Goal: Information Seeking & Learning: Learn about a topic

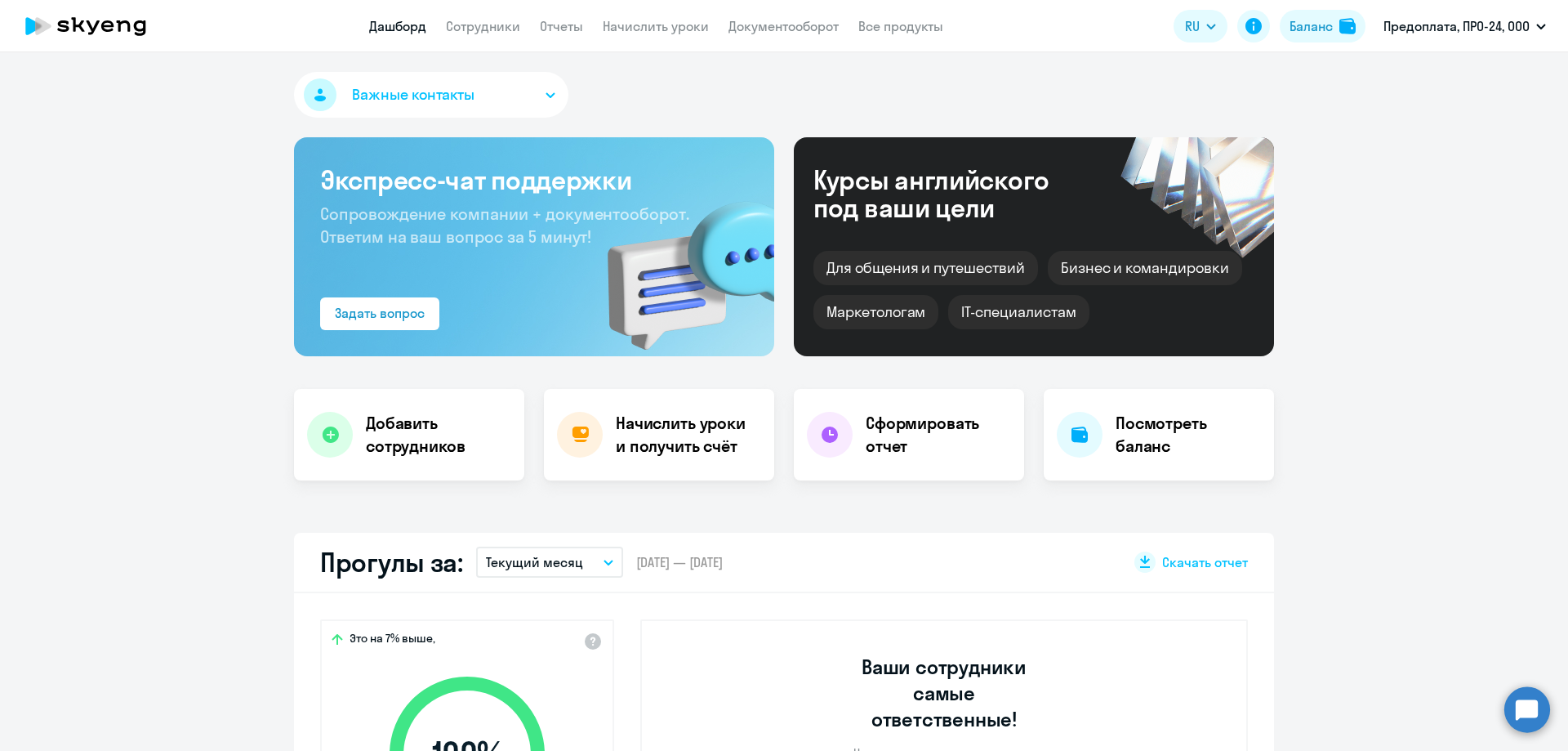
select select "30"
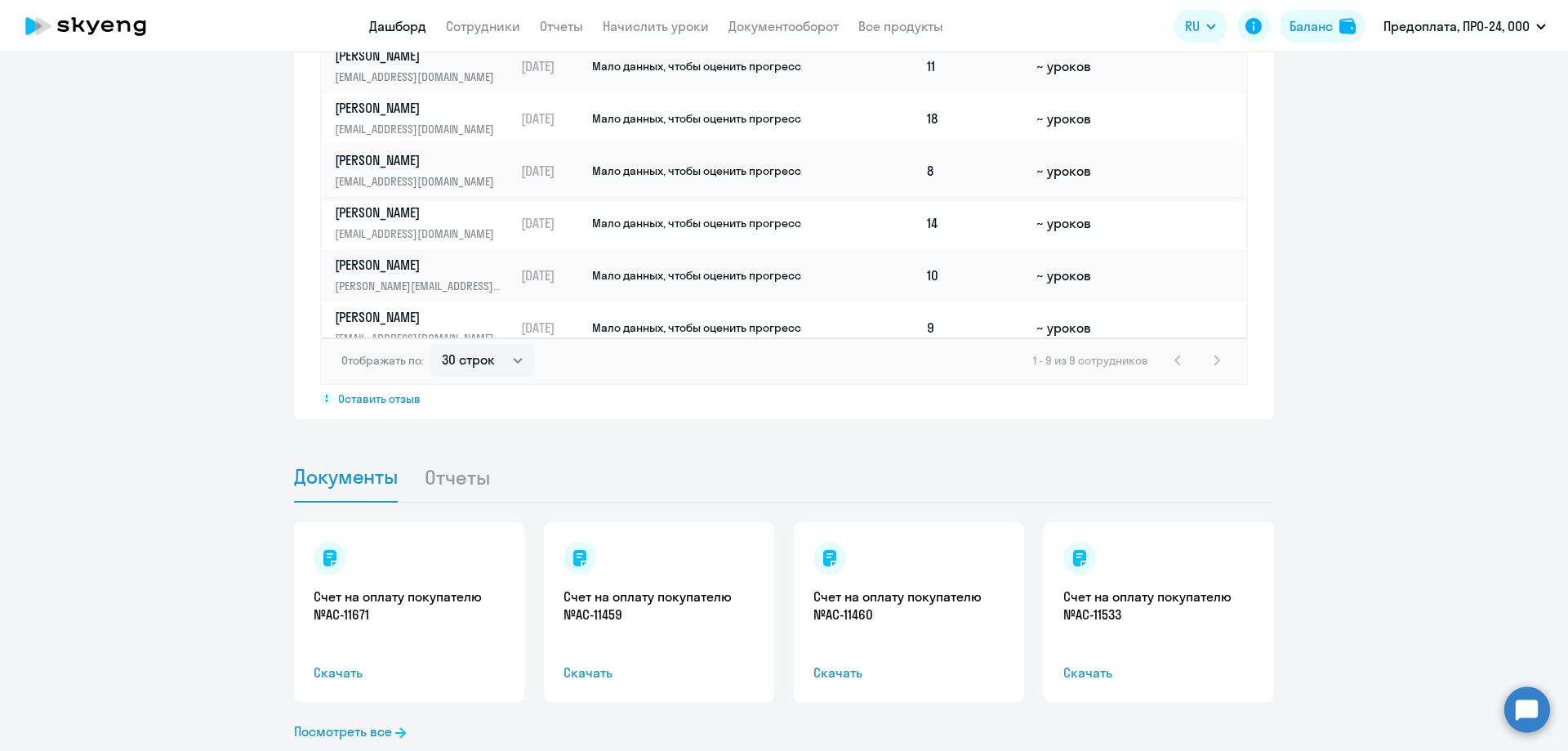
scroll to position [131, 0]
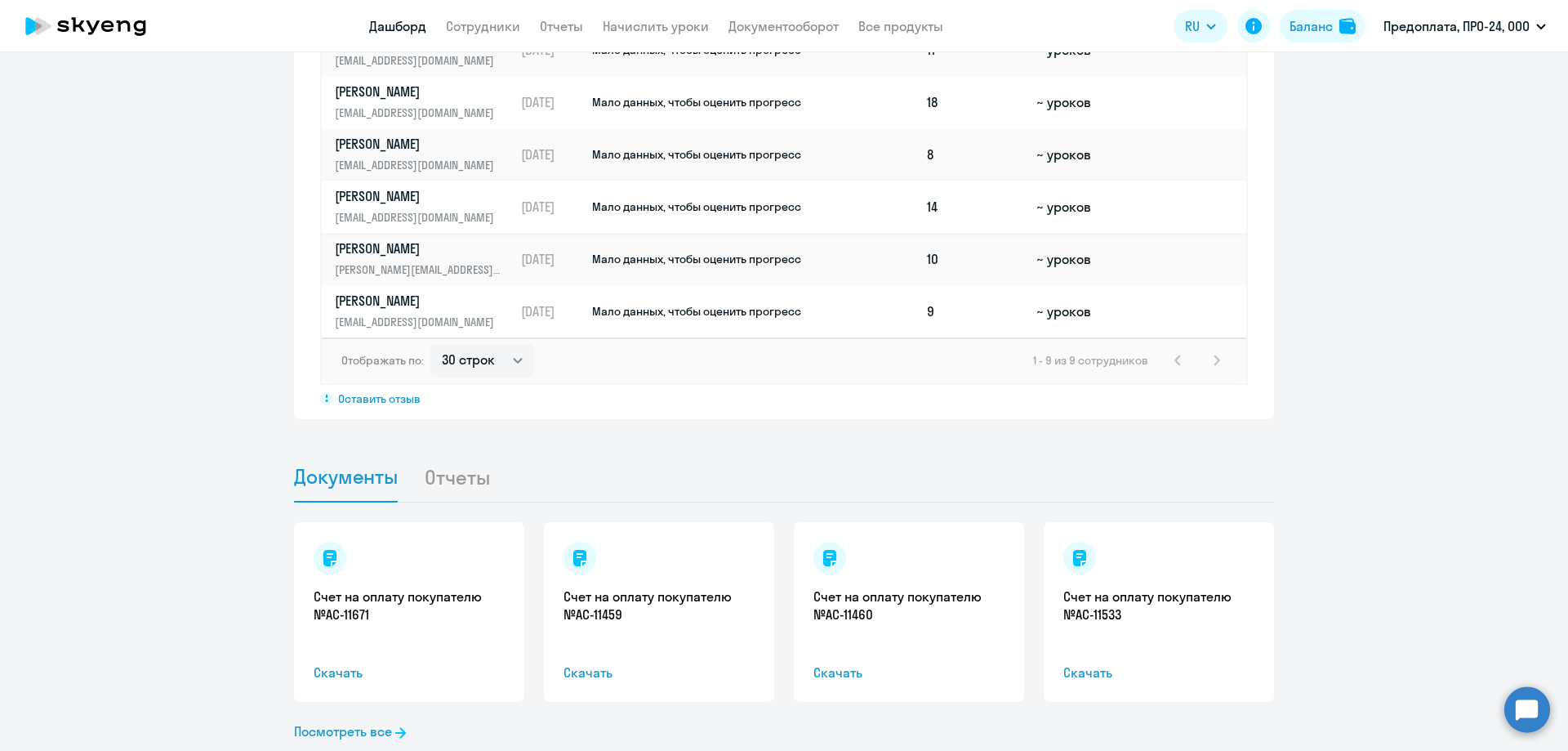
click at [606, 192] on td "Мало данных, чтобы оценить прогресс" at bounding box center [755, 206] width 330 height 53
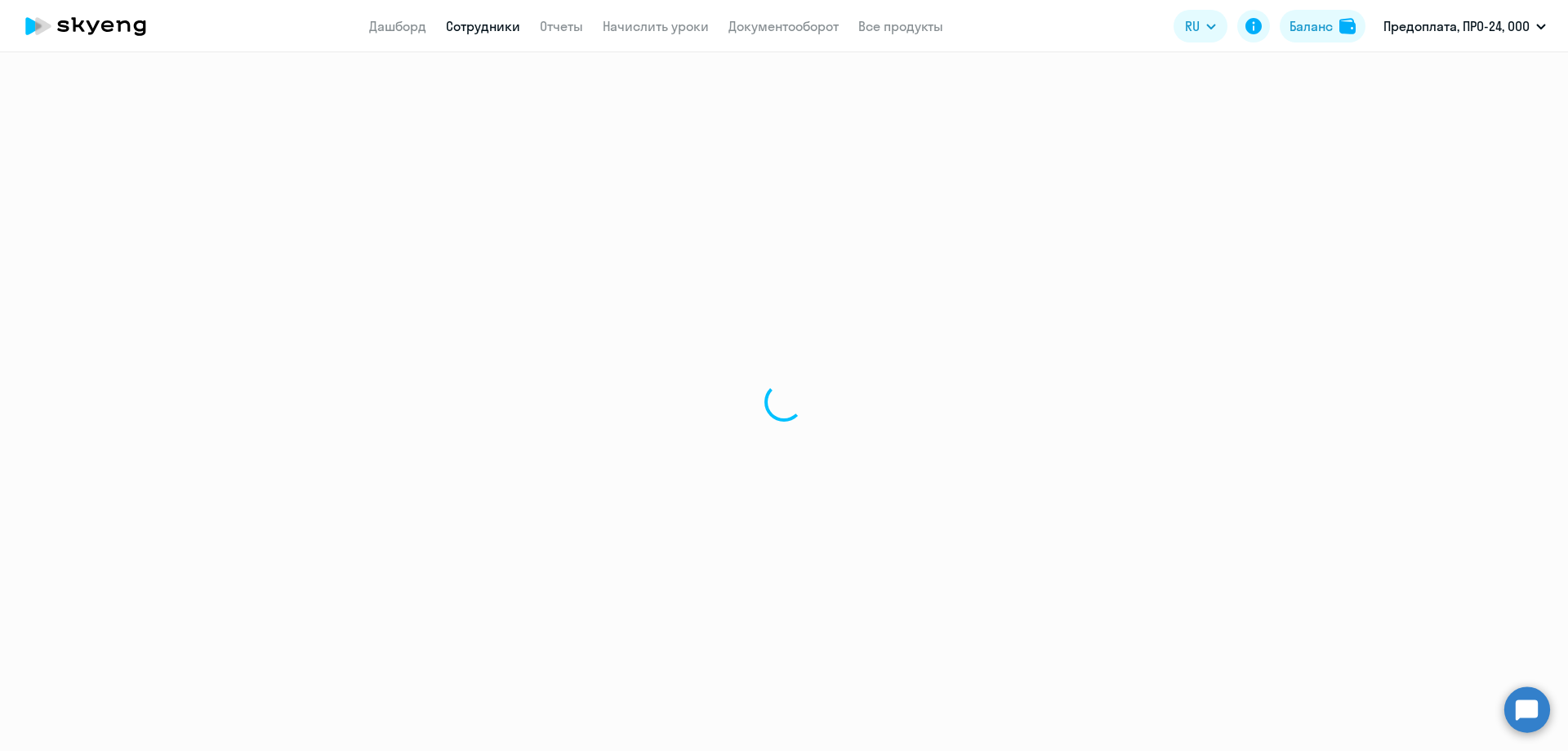
select select "english"
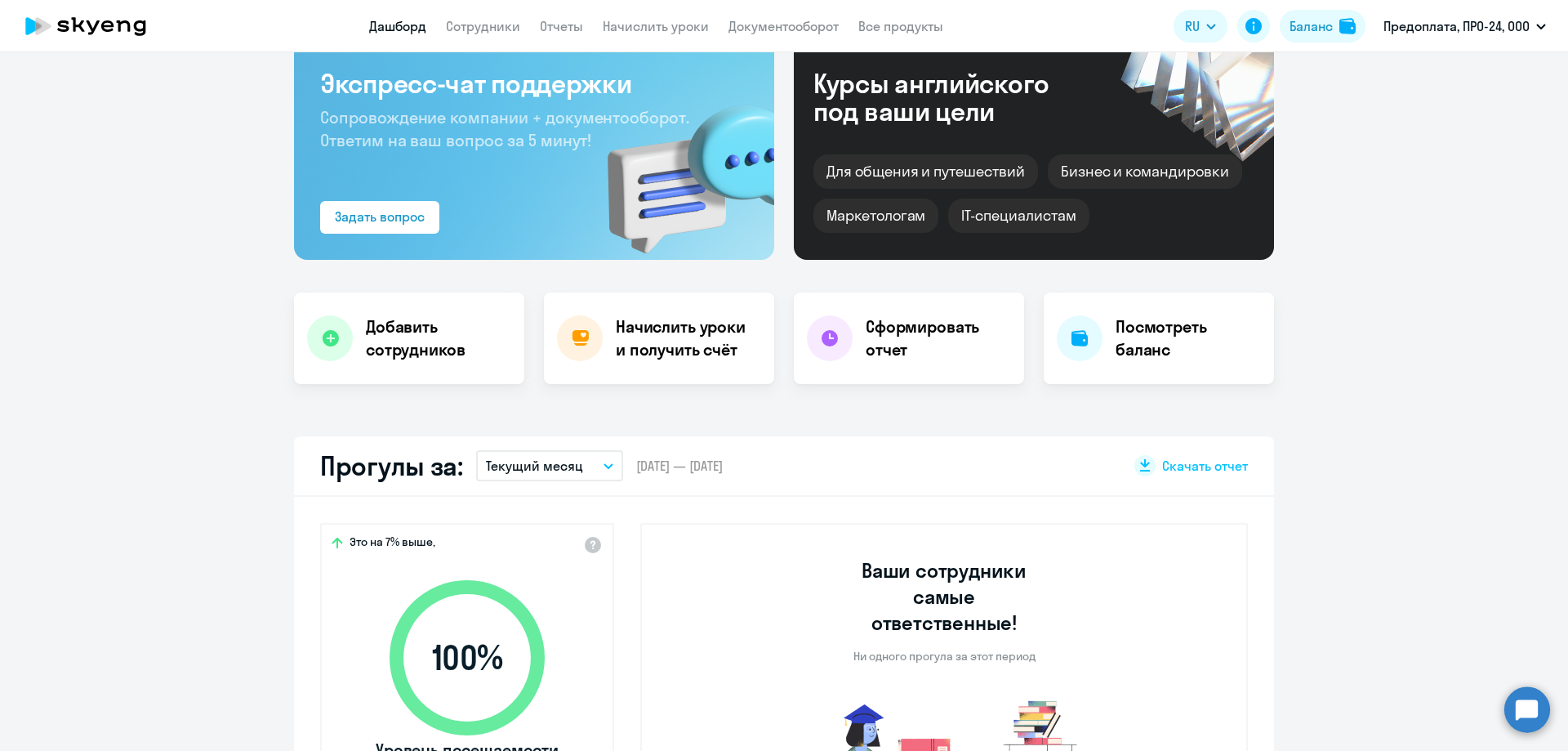
scroll to position [245, 0]
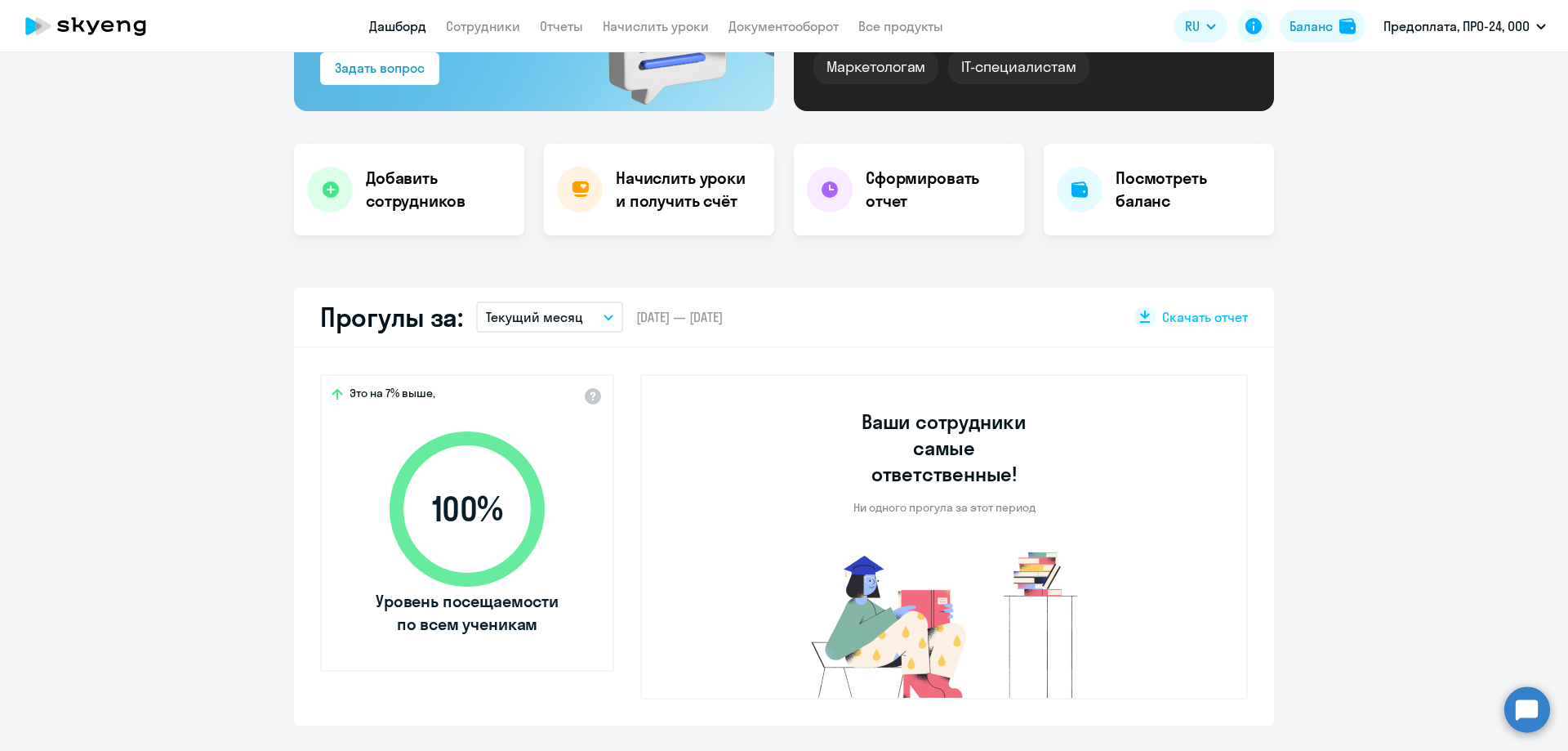
select select "30"
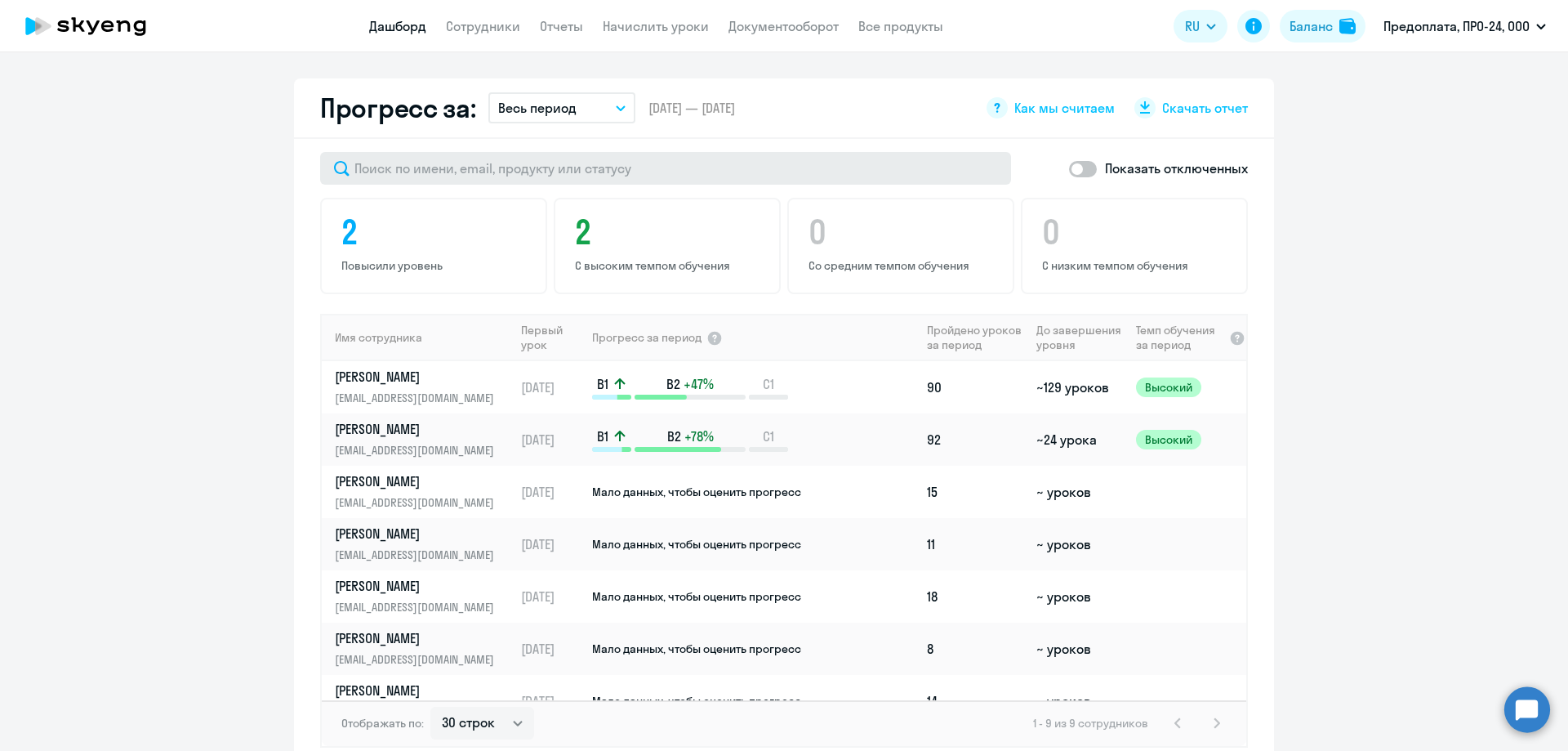
scroll to position [980, 0]
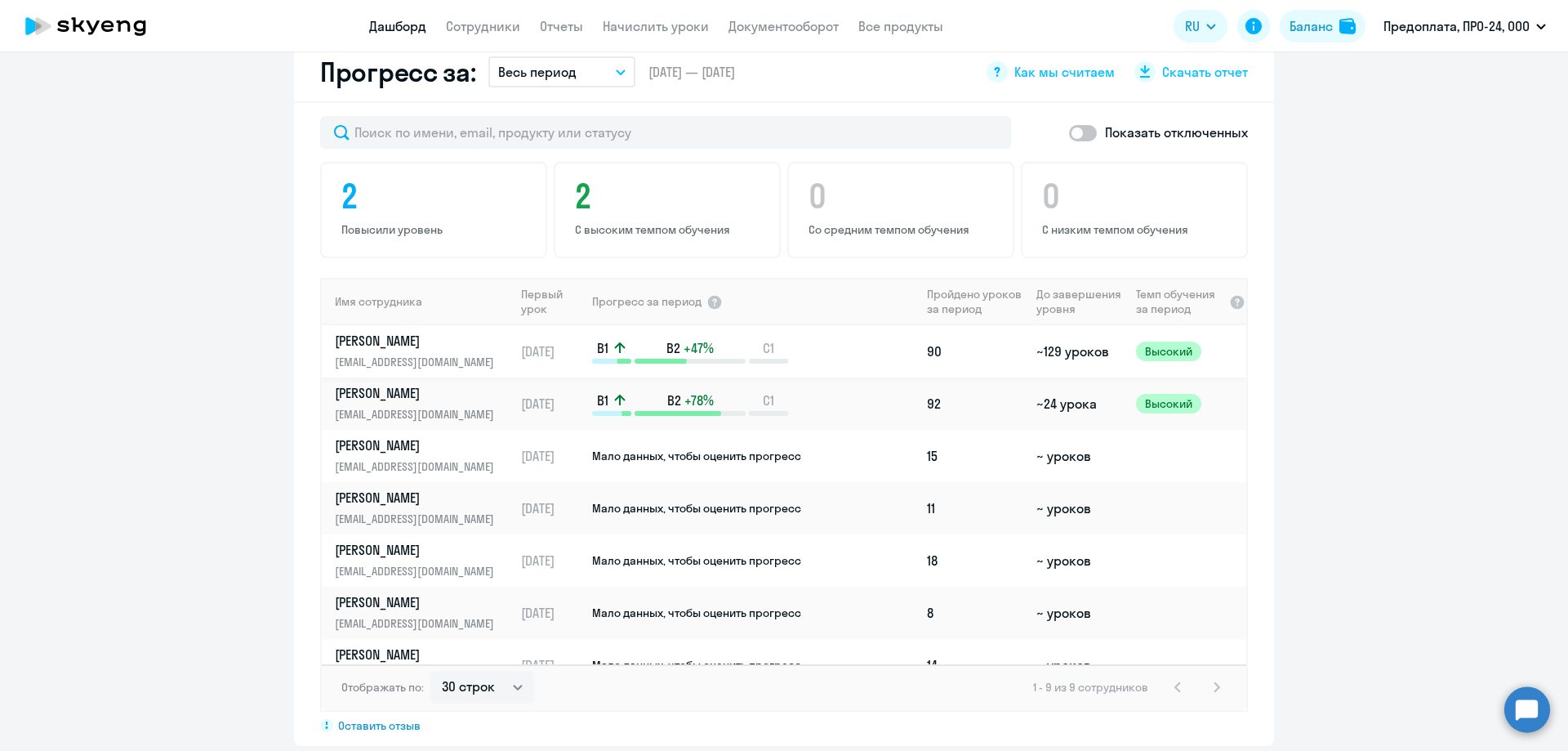
click at [393, 332] on p "[PERSON_NAME]" at bounding box center [419, 341] width 169 height 18
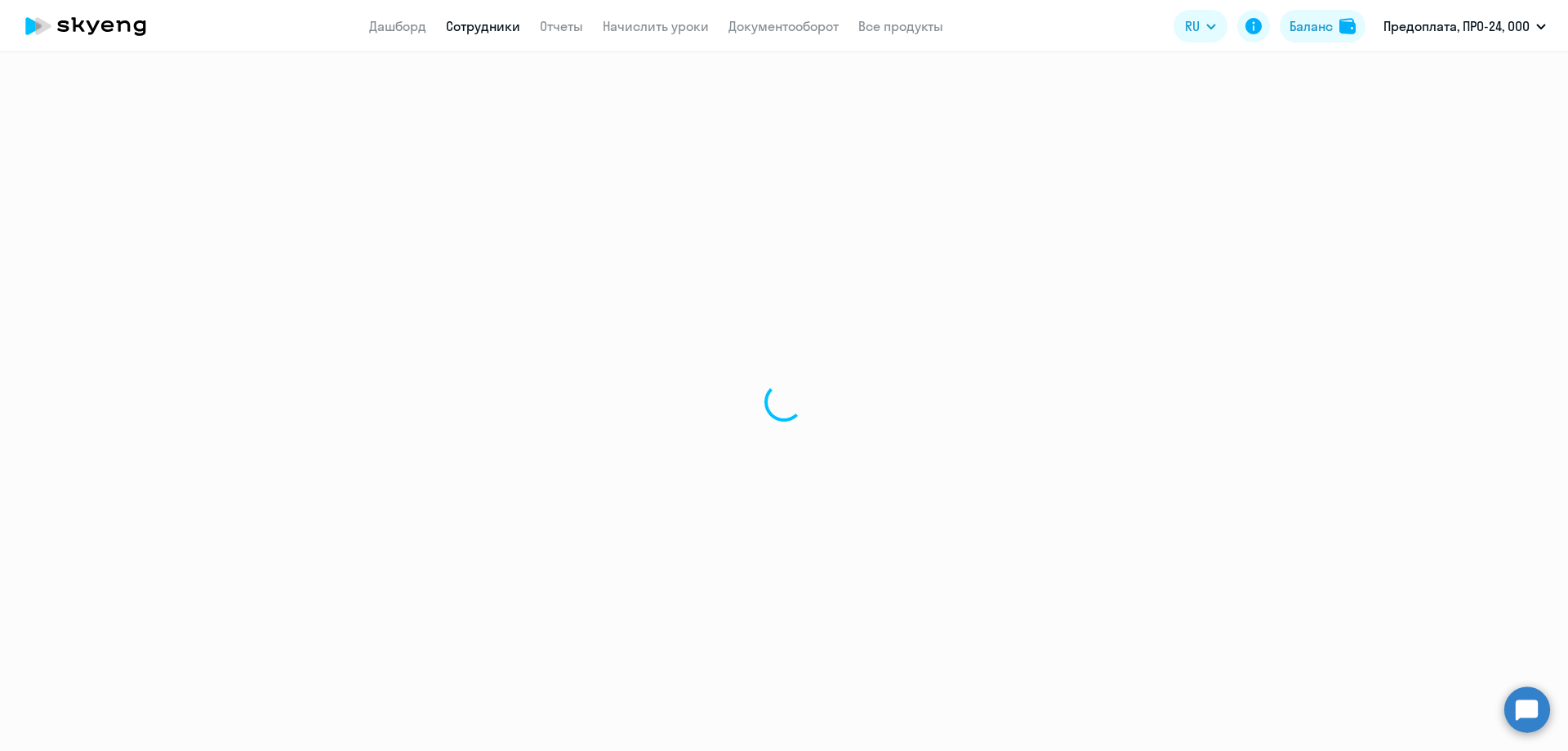
select select "english"
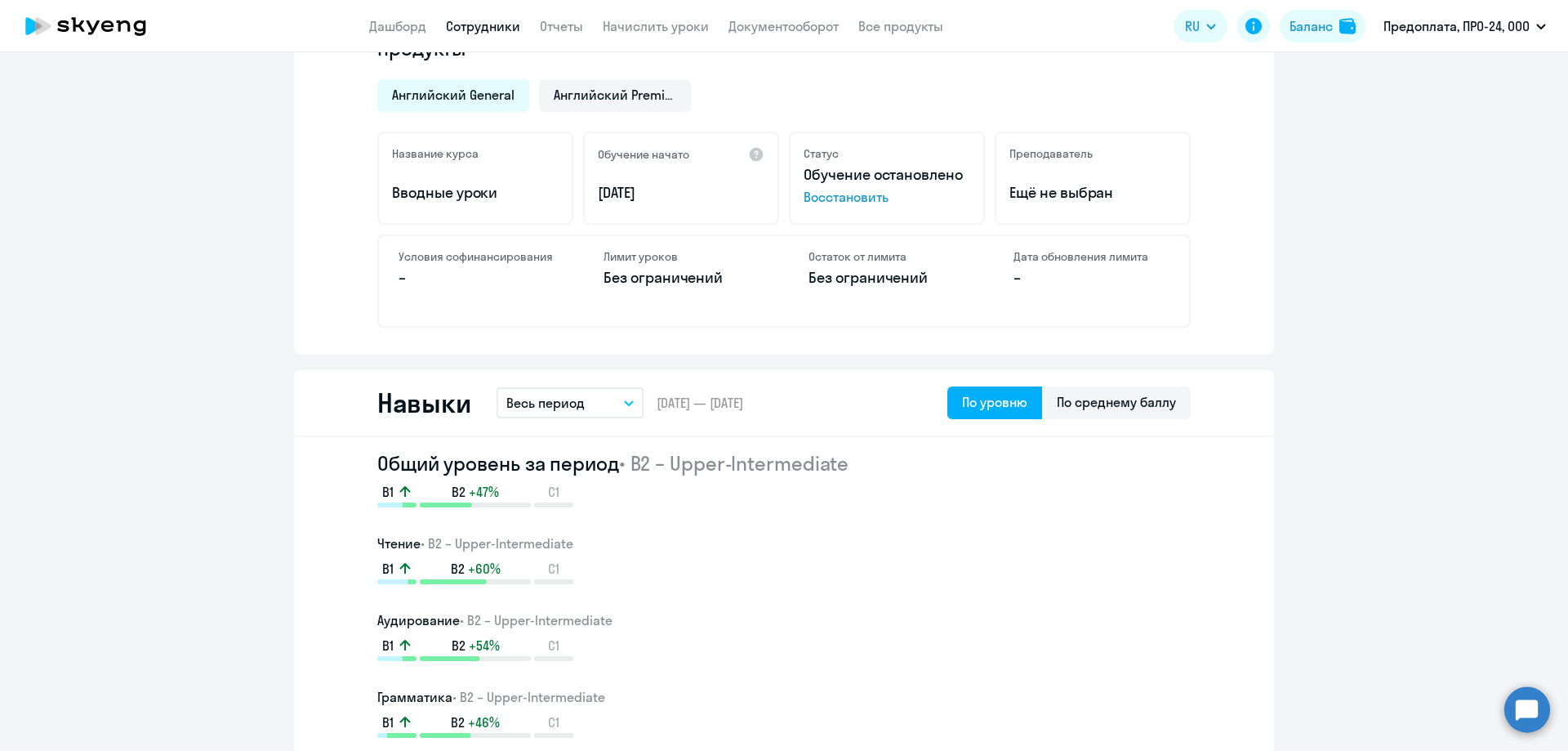
scroll to position [572, 0]
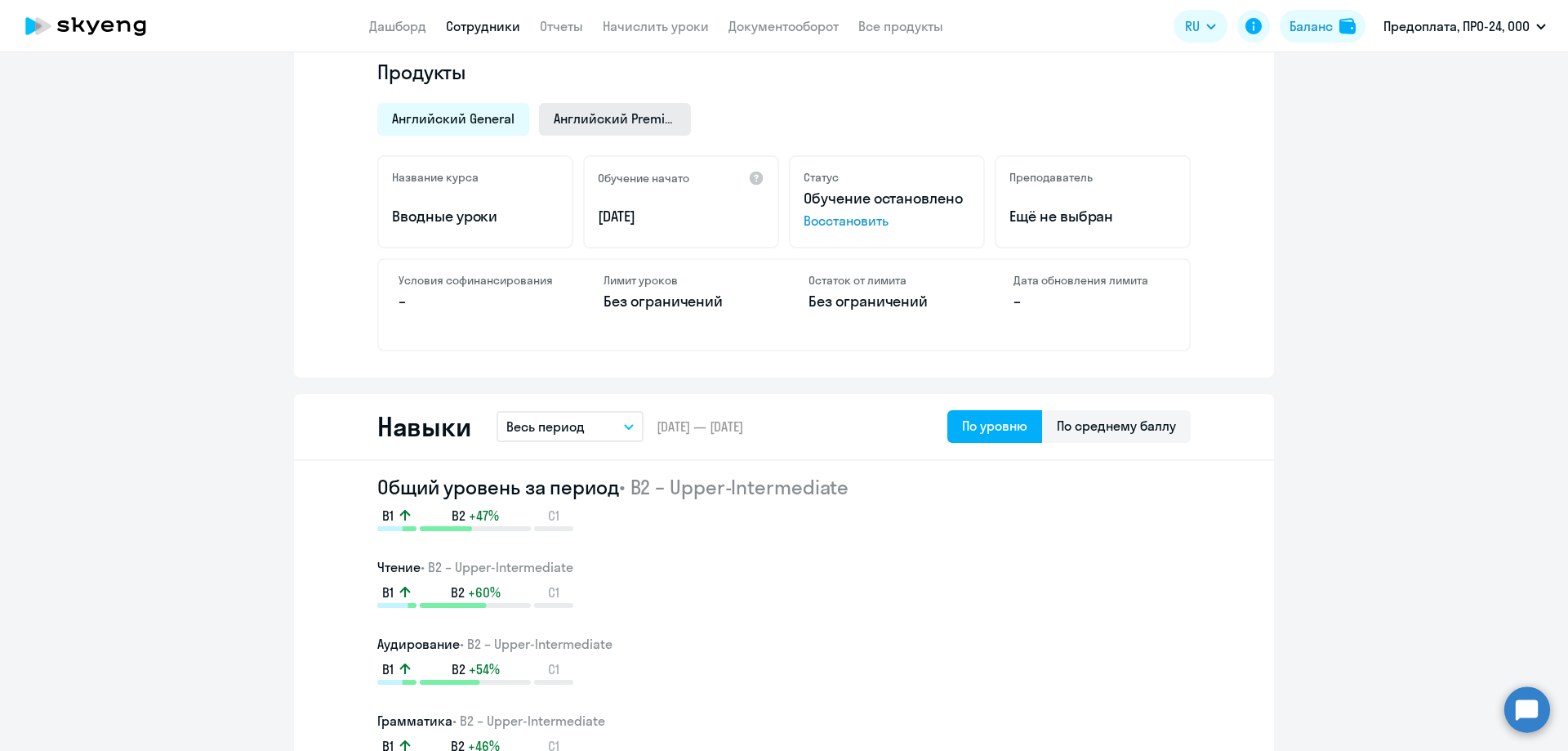
click at [594, 124] on span "Английский Premium" at bounding box center [615, 119] width 122 height 18
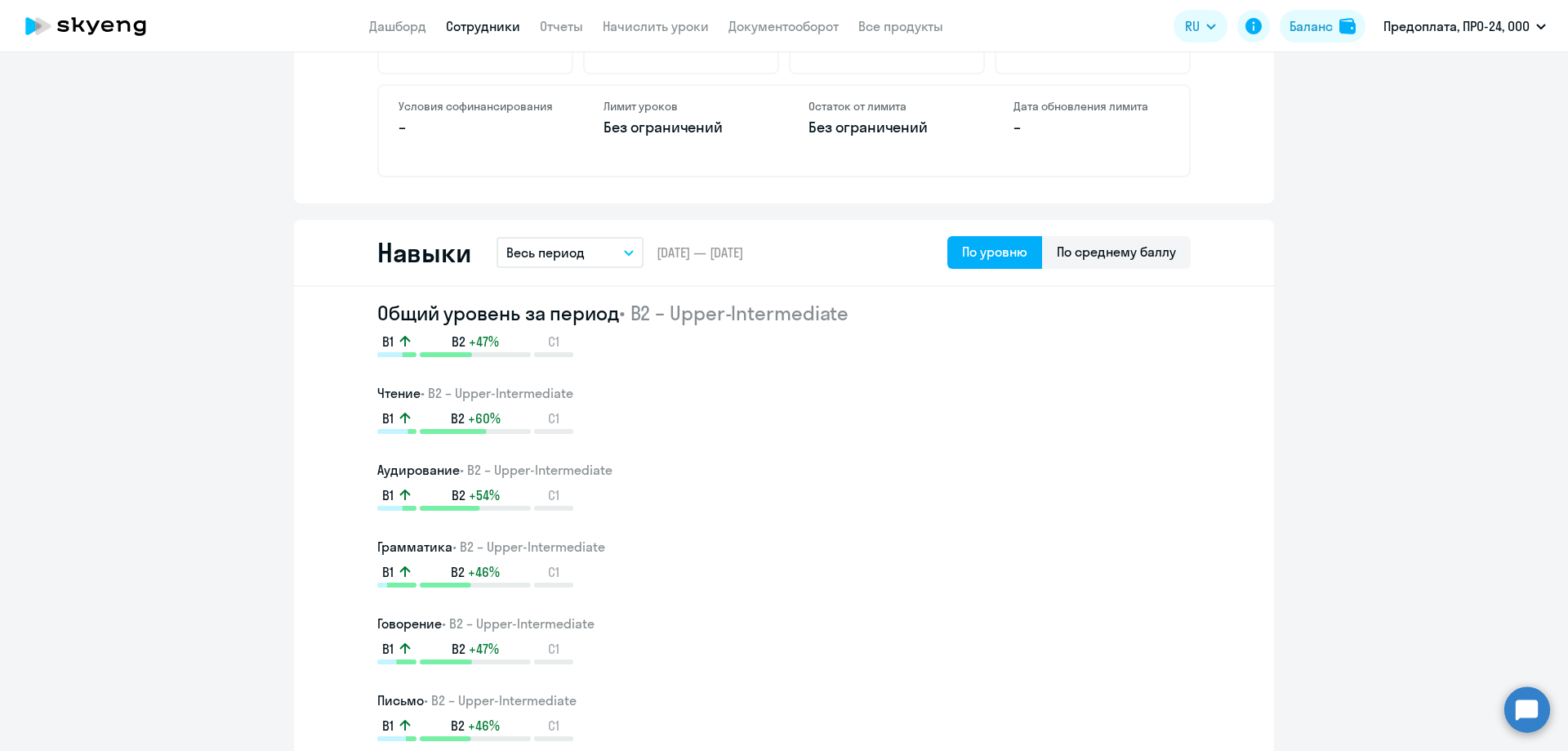
scroll to position [744, 0]
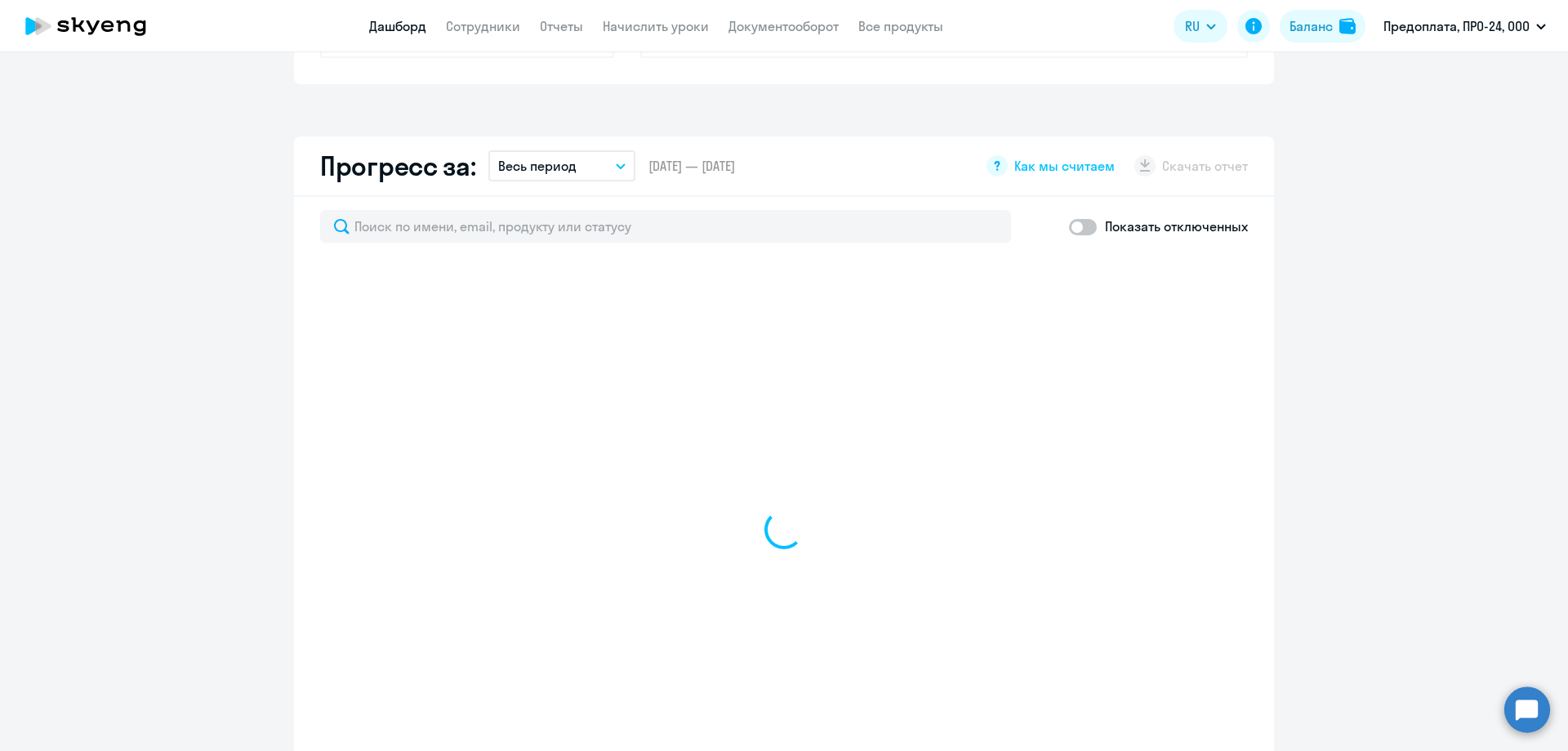
scroll to position [859, 0]
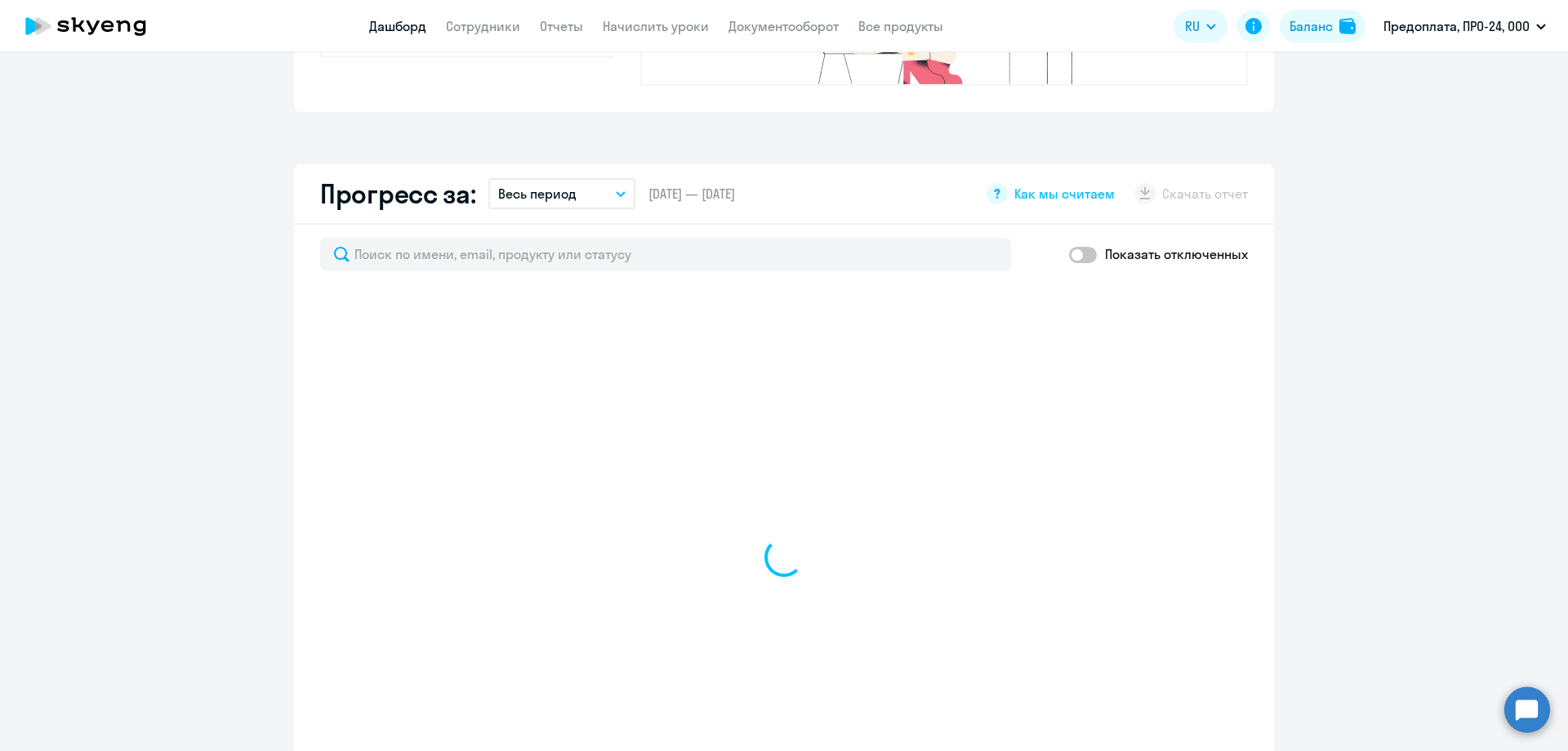
select select "30"
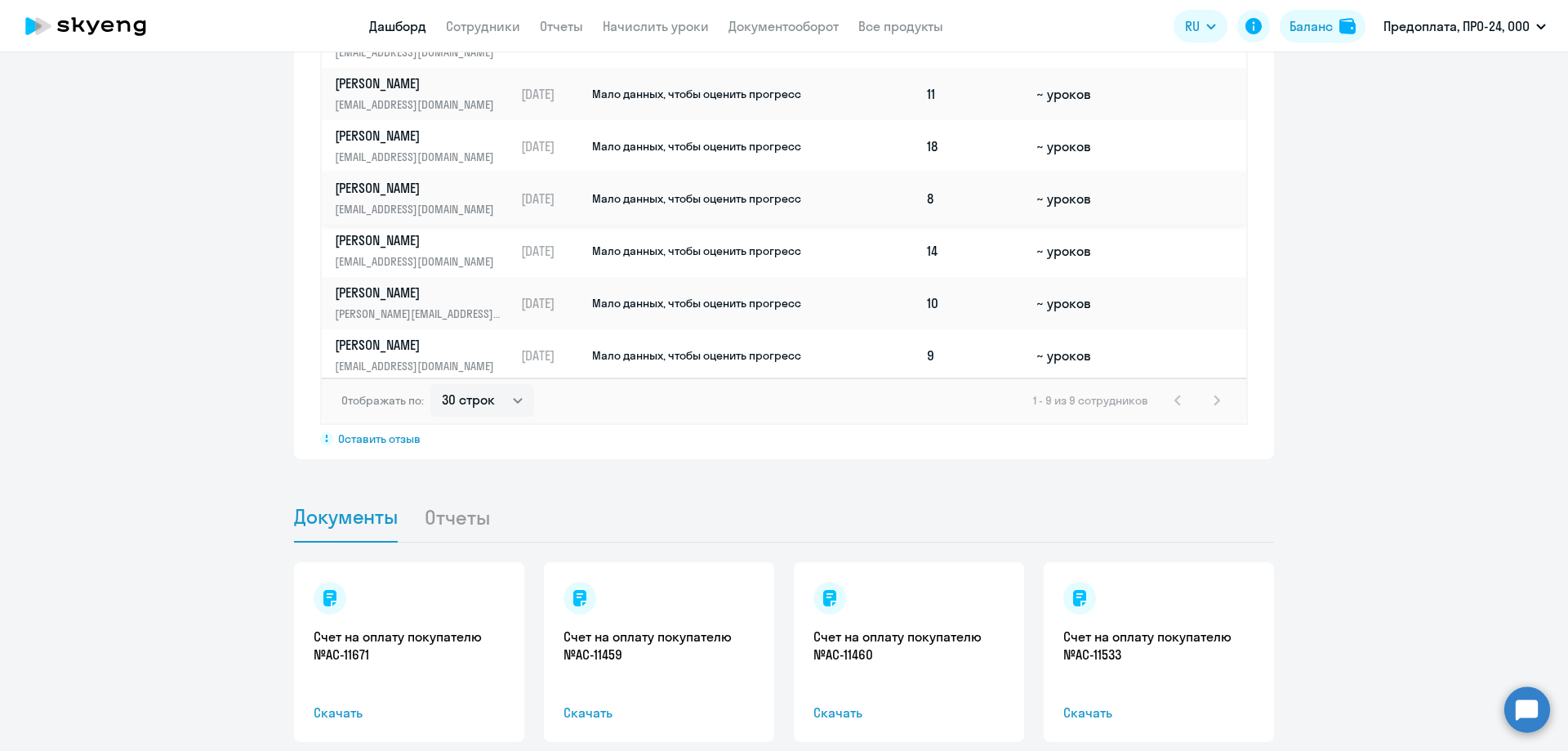
scroll to position [131, 0]
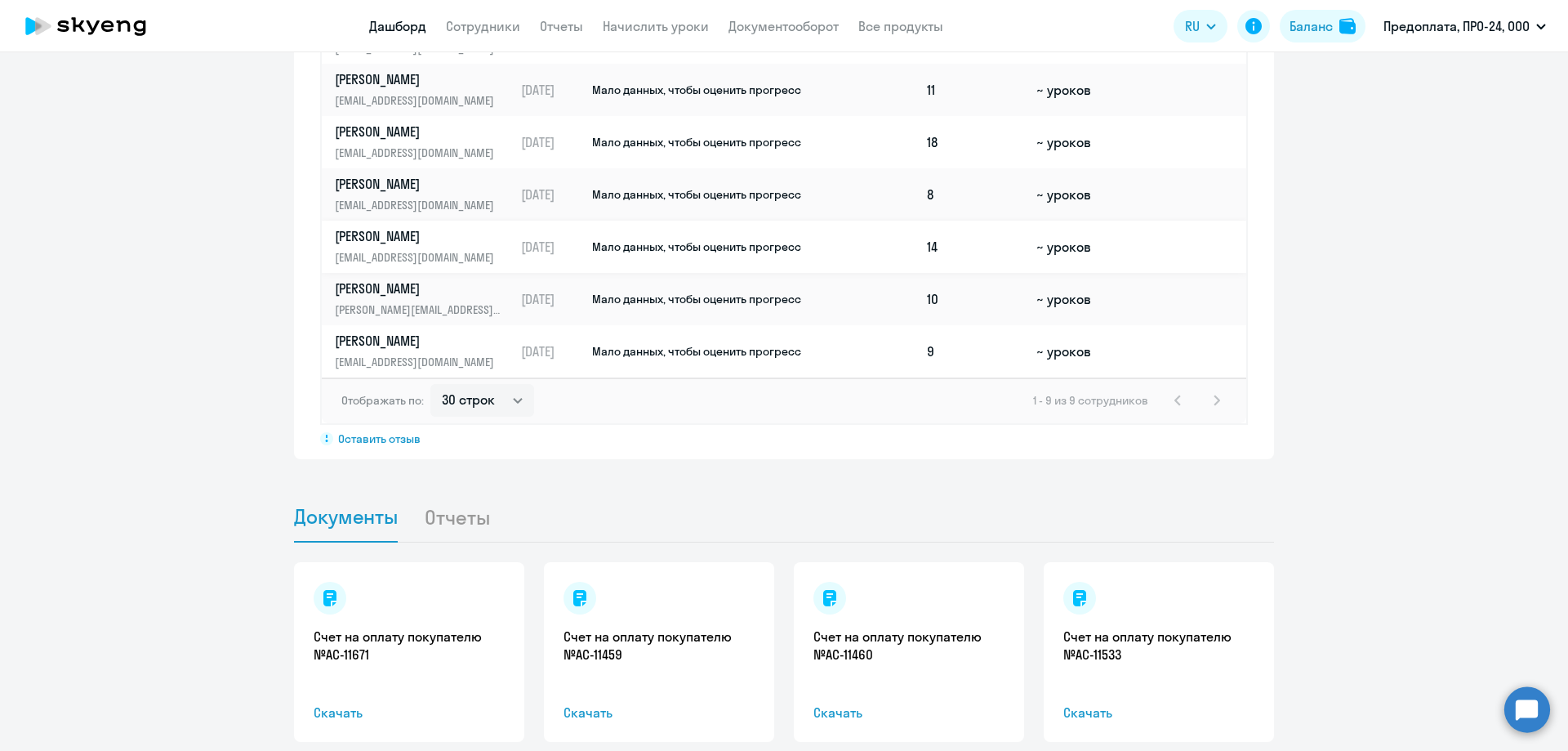
click at [389, 248] on p "[EMAIL_ADDRESS][DOMAIN_NAME]" at bounding box center [419, 257] width 169 height 18
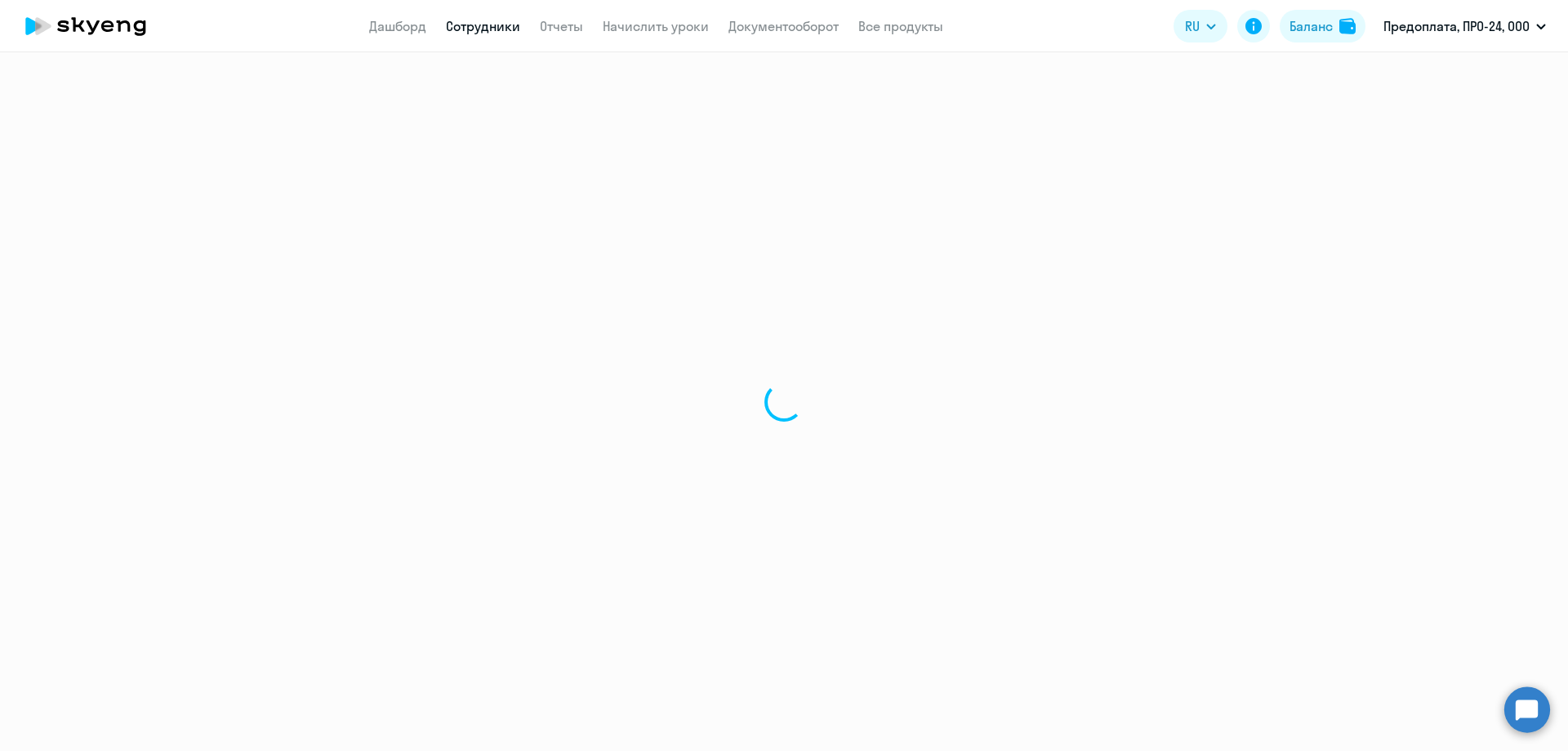
select select "english"
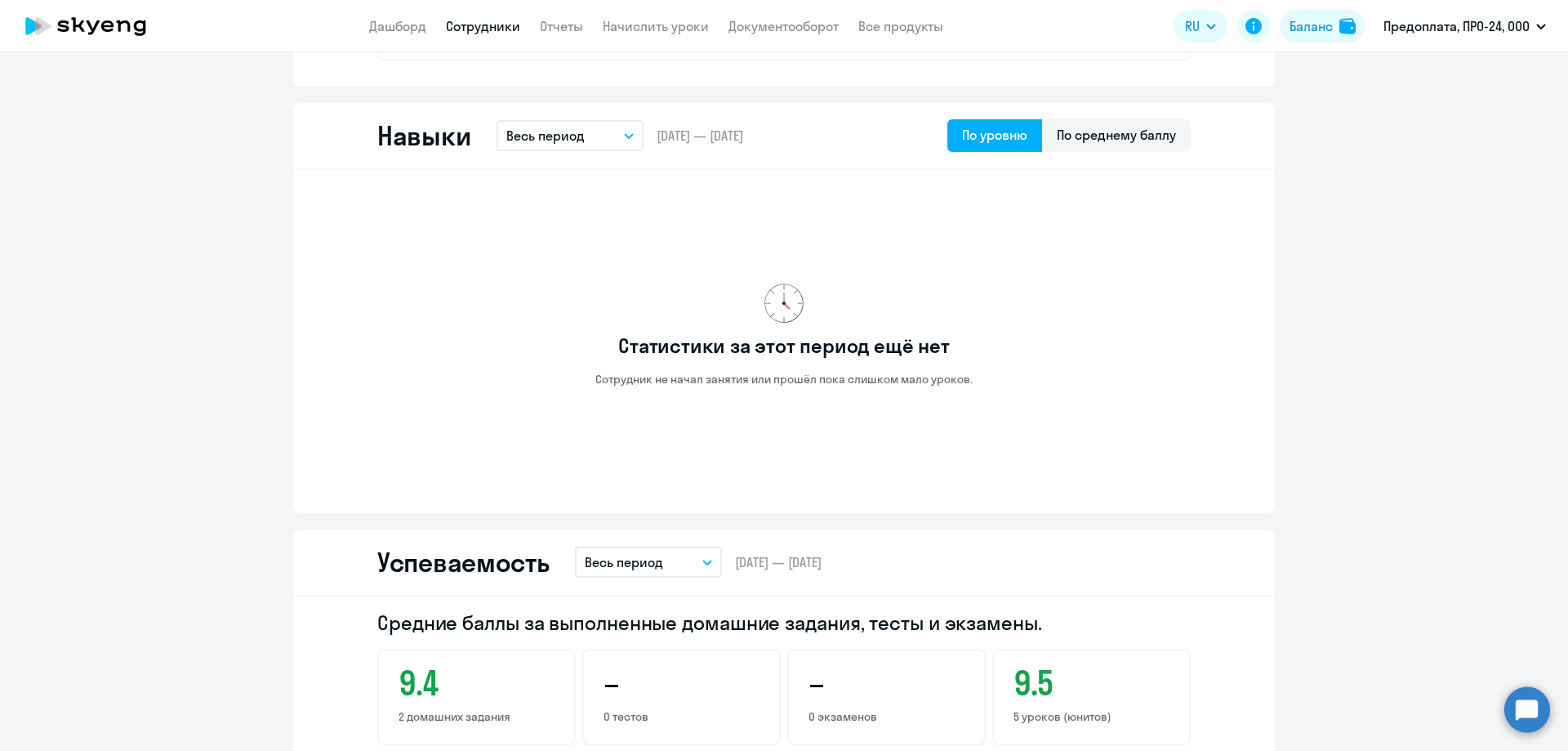
scroll to position [817, 0]
